Goal: Task Accomplishment & Management: Manage account settings

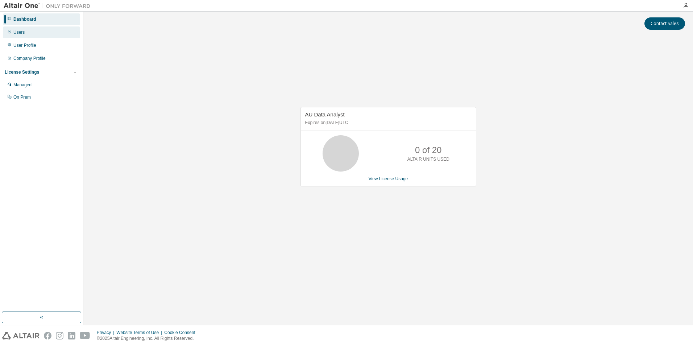
click at [24, 32] on div "Users" at bounding box center [41, 32] width 77 height 12
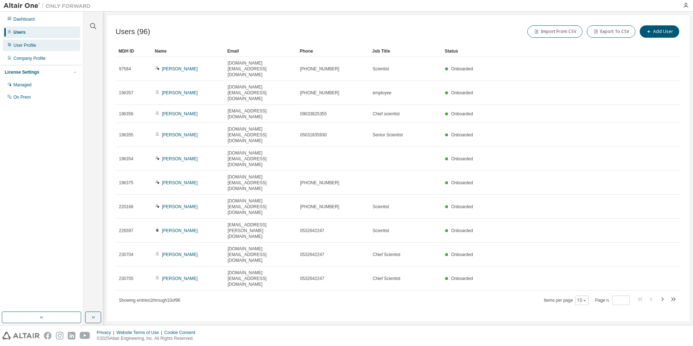
click at [34, 46] on div "User Profile" at bounding box center [24, 45] width 23 height 6
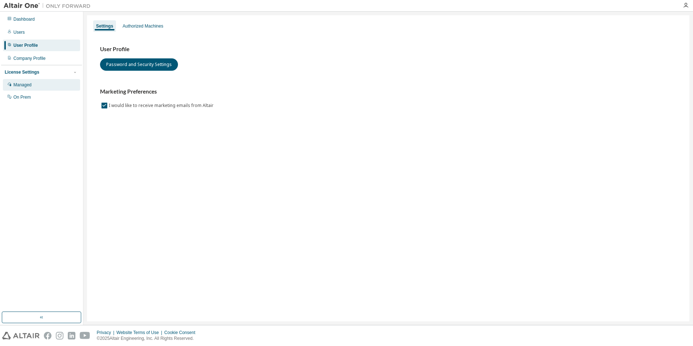
click at [32, 84] on div "Managed" at bounding box center [41, 85] width 77 height 12
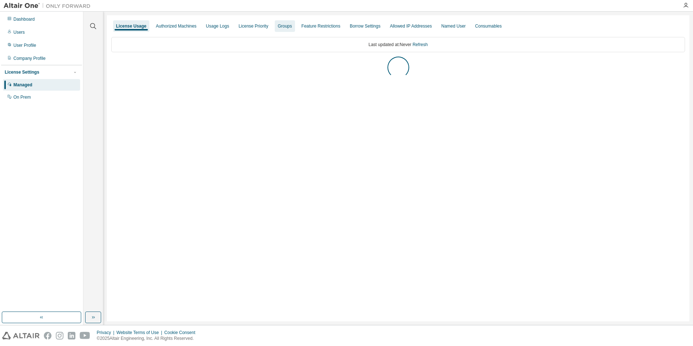
click at [281, 24] on div "Groups" at bounding box center [285, 26] width 14 height 6
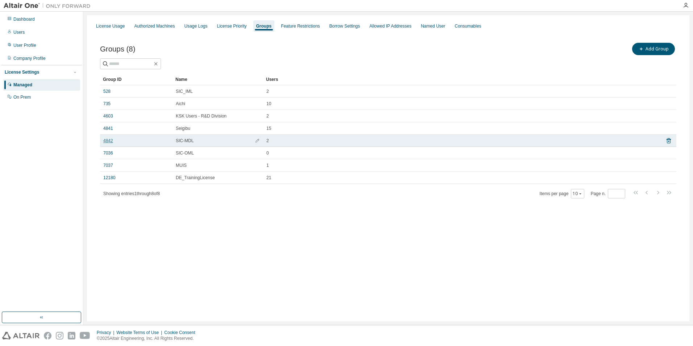
click at [106, 141] on link "4842" at bounding box center [108, 141] width 10 height 6
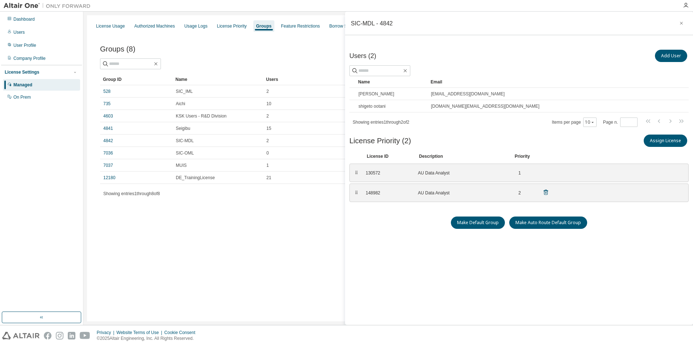
click at [375, 195] on div "148982" at bounding box center [388, 193] width 44 height 6
click at [435, 191] on div "AU Data Analyst" at bounding box center [461, 193] width 87 height 6
click at [356, 191] on div "⠿" at bounding box center [356, 193] width 4 height 6
click at [404, 191] on div "148982" at bounding box center [388, 193] width 44 height 6
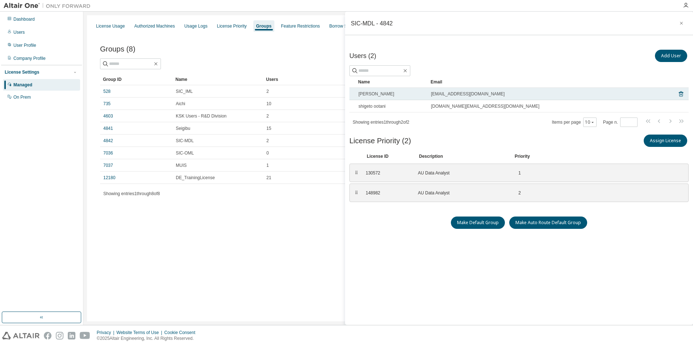
click at [390, 95] on div "RYO KATO" at bounding box center [392, 94] width 66 height 6
click at [371, 95] on span "RYO KATO" at bounding box center [377, 94] width 36 height 6
click at [368, 95] on span "RYO KATO" at bounding box center [377, 94] width 36 height 6
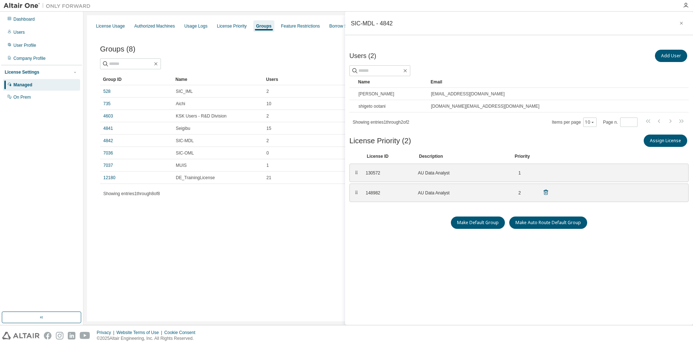
click at [383, 194] on div "148982" at bounding box center [388, 193] width 44 height 6
click at [687, 3] on icon "button" at bounding box center [686, 6] width 6 height 6
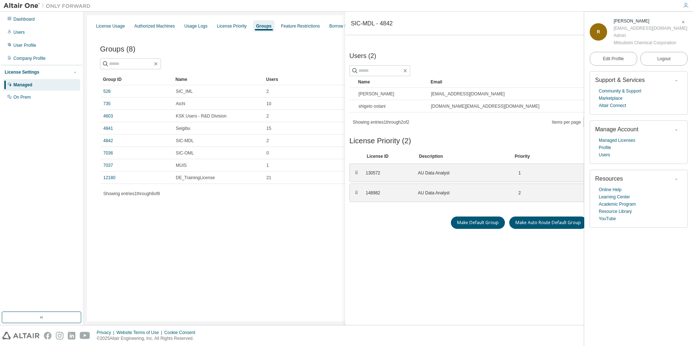
drag, startPoint x: 413, startPoint y: 245, endPoint x: 417, endPoint y: 246, distance: 4.1
click at [413, 245] on div "Users (2) Add User Clear Load Save Save As Field Operator Value Select filter S…" at bounding box center [519, 186] width 339 height 277
click at [607, 62] on span "Edit Profile" at bounding box center [613, 58] width 21 height 7
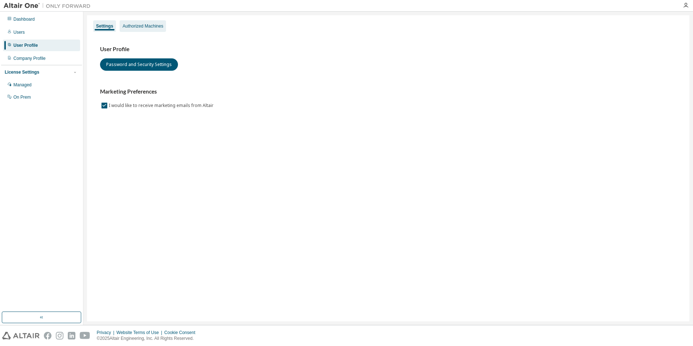
click at [144, 25] on div "Authorized Machines" at bounding box center [143, 26] width 41 height 6
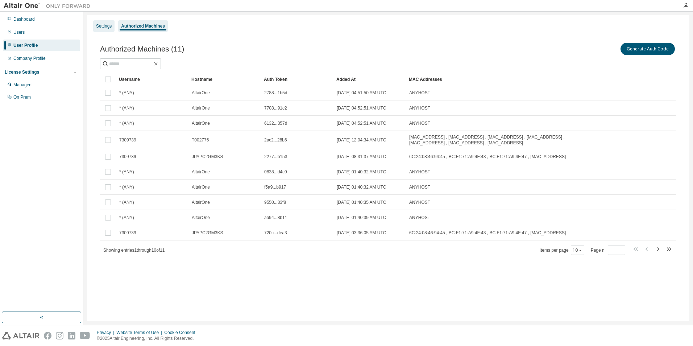
click at [101, 25] on div "Settings" at bounding box center [104, 26] width 16 height 6
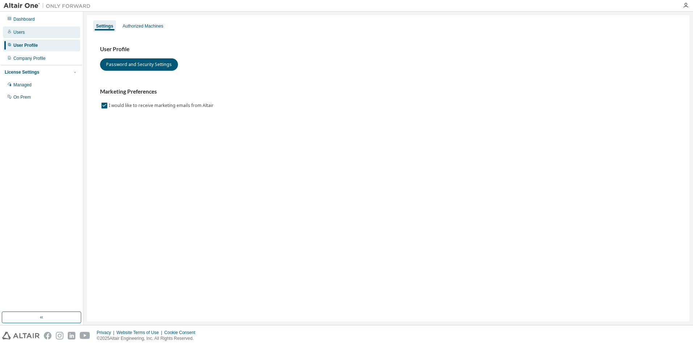
click at [30, 32] on div "Users" at bounding box center [41, 32] width 77 height 12
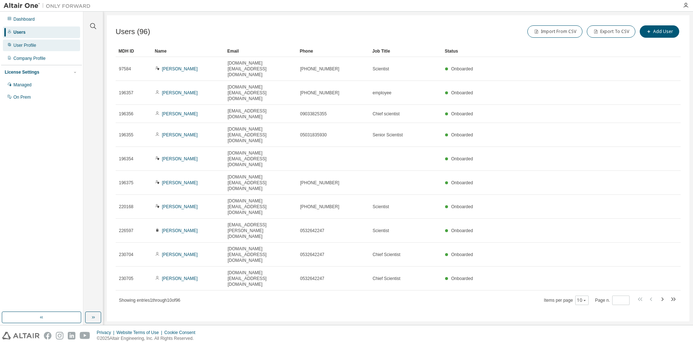
click at [32, 46] on div "User Profile" at bounding box center [24, 45] width 23 height 6
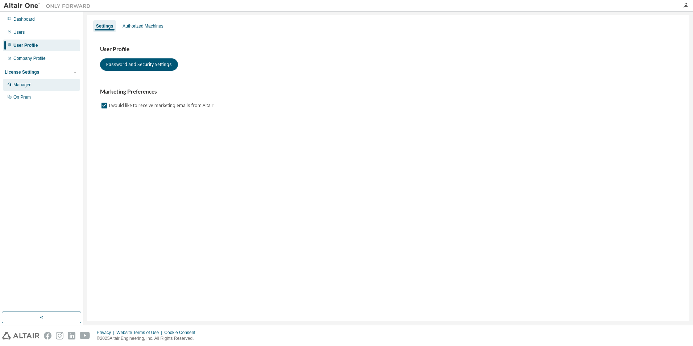
click at [22, 84] on div "Managed" at bounding box center [22, 85] width 18 height 6
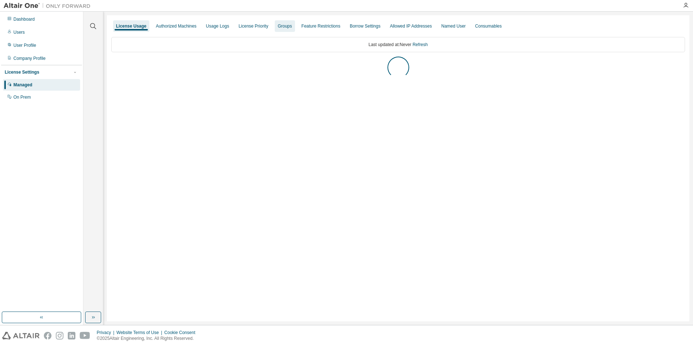
click at [281, 29] on div "Groups" at bounding box center [285, 26] width 20 height 12
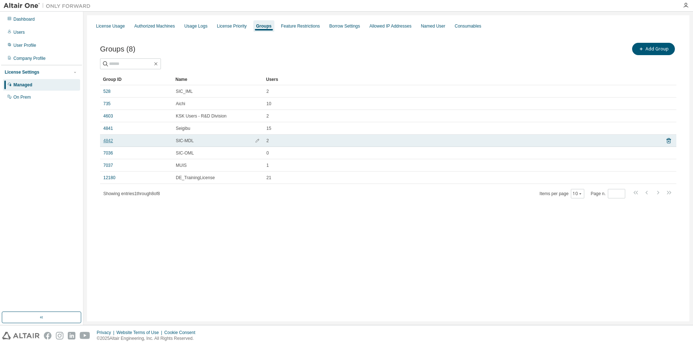
click at [108, 143] on link "4842" at bounding box center [108, 141] width 10 height 6
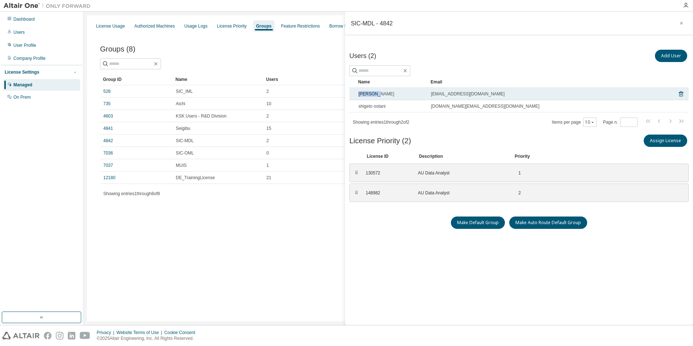
drag, startPoint x: 378, startPoint y: 93, endPoint x: 355, endPoint y: 92, distance: 23.2
click at [355, 92] on tr "RYO KATO ryo.kato.mb@mcgc.com" at bounding box center [519, 94] width 339 height 12
